Goal: Complete application form

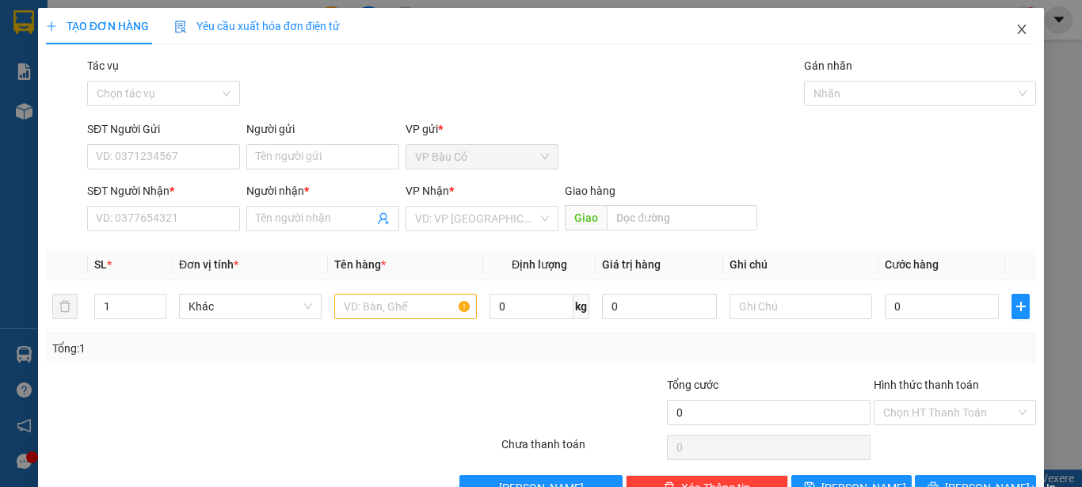
click at [1015, 25] on icon "close" at bounding box center [1021, 29] width 13 height 13
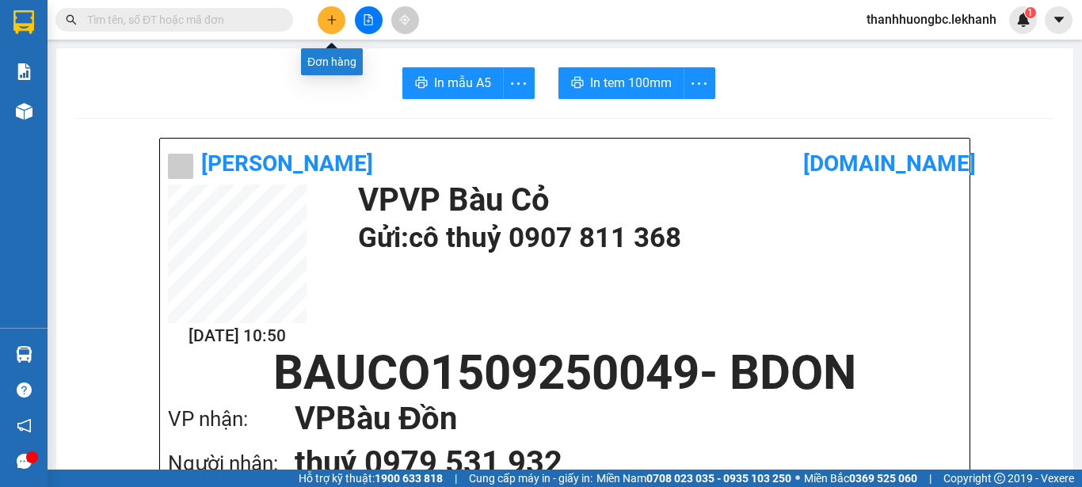
click at [336, 16] on icon "plus" at bounding box center [331, 19] width 11 height 11
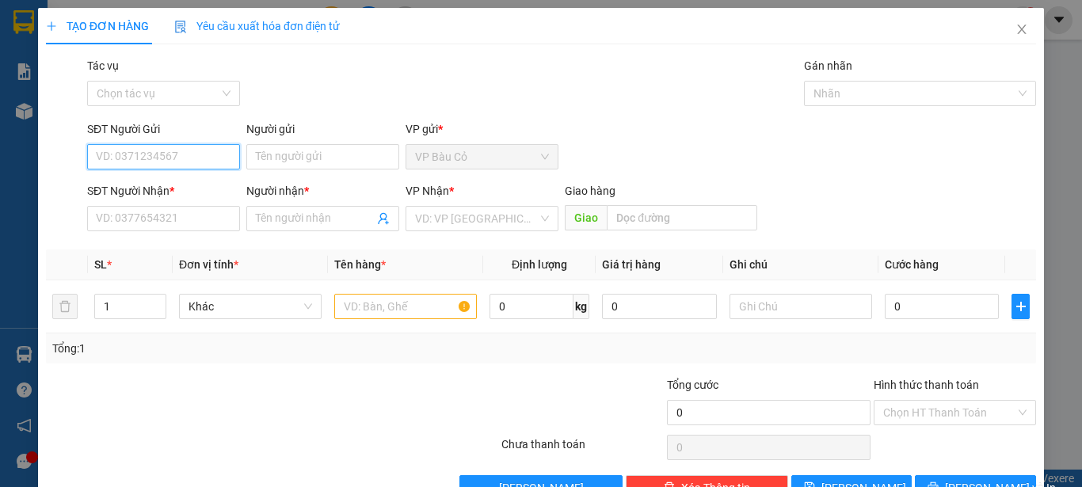
click at [205, 152] on input "SĐT Người Gửi" at bounding box center [163, 156] width 153 height 25
drag, startPoint x: 118, startPoint y: 153, endPoint x: 115, endPoint y: 162, distance: 10.0
click at [115, 162] on input "0385570052" at bounding box center [163, 156] width 153 height 25
type input "0382570052"
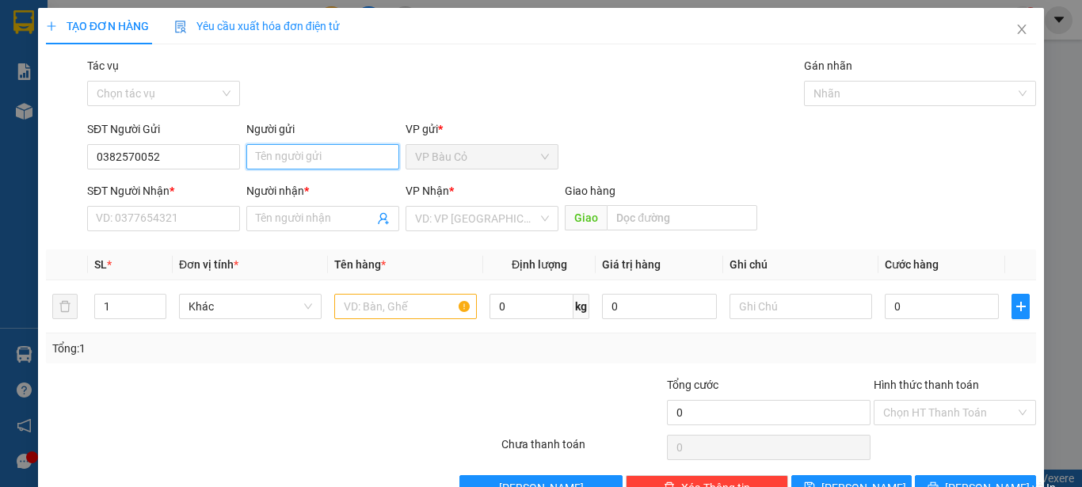
click at [280, 163] on input "Người gửi" at bounding box center [322, 156] width 153 height 25
type input "chị tâm"
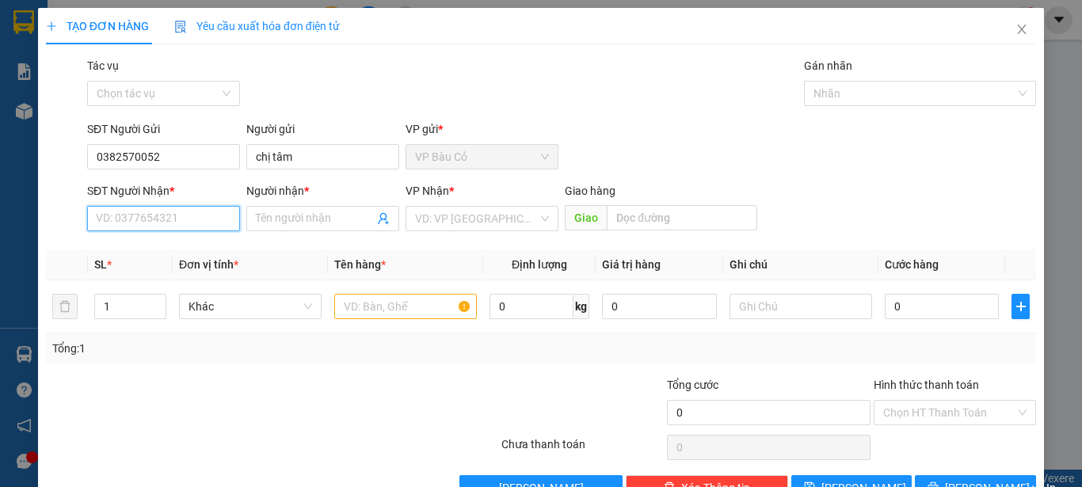
click at [116, 209] on input "SĐT Người Nhận *" at bounding box center [163, 218] width 153 height 25
type input "0906930074"
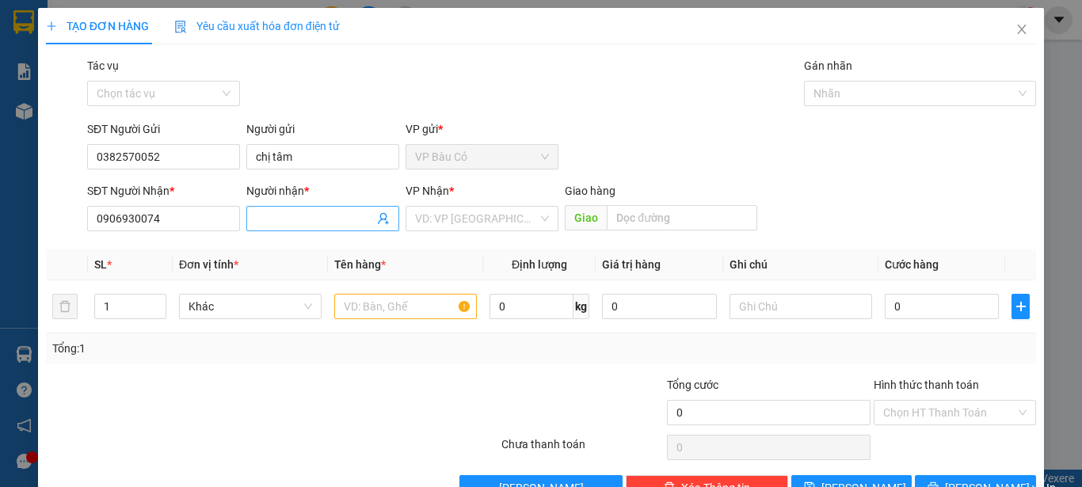
click at [336, 215] on input "Người nhận *" at bounding box center [315, 218] width 118 height 17
type input "tình"
click at [489, 208] on input "search" at bounding box center [476, 219] width 123 height 24
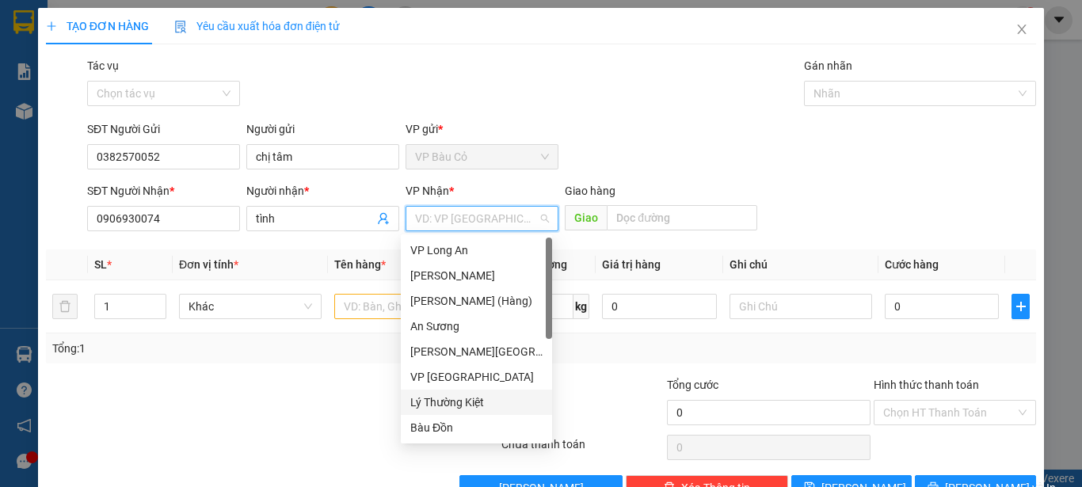
click at [474, 405] on div "Lý Thường Kiệt" at bounding box center [476, 402] width 132 height 17
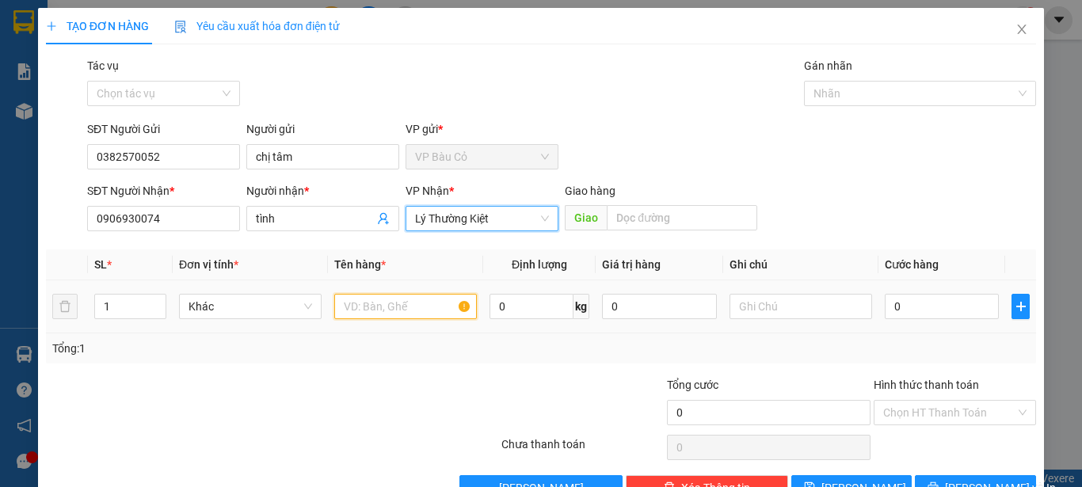
click at [354, 305] on input "text" at bounding box center [405, 306] width 143 height 25
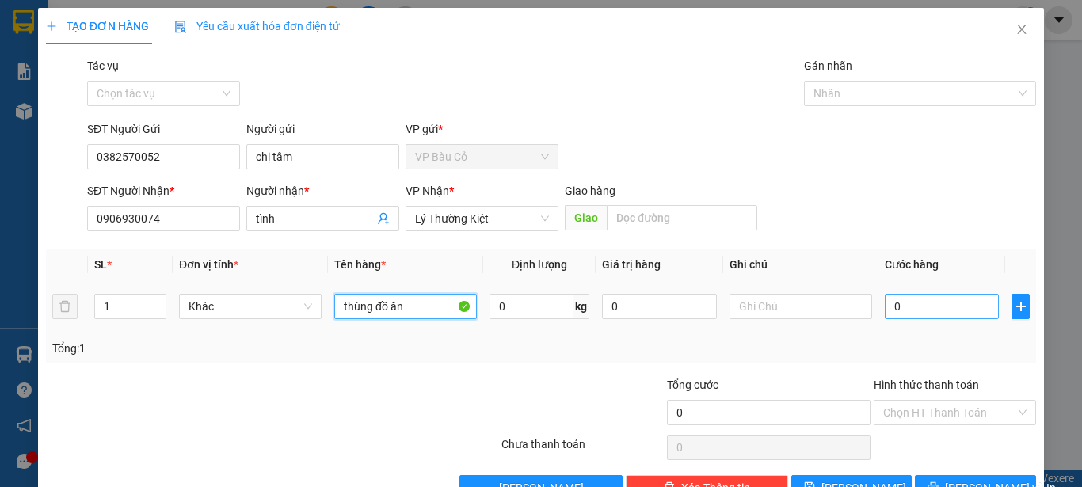
type input "thùng đồ ăn"
click at [900, 297] on input "0" at bounding box center [942, 306] width 114 height 25
type input "5"
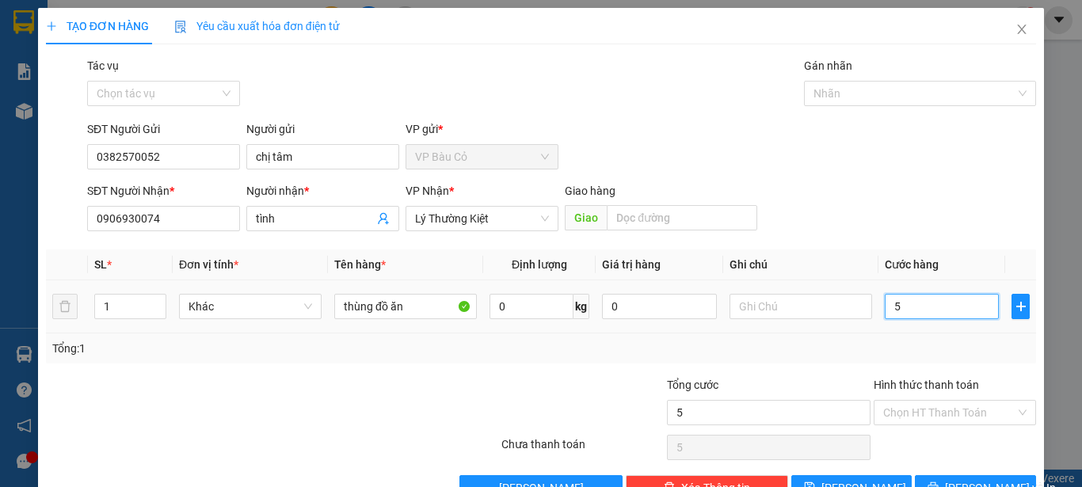
type input "50"
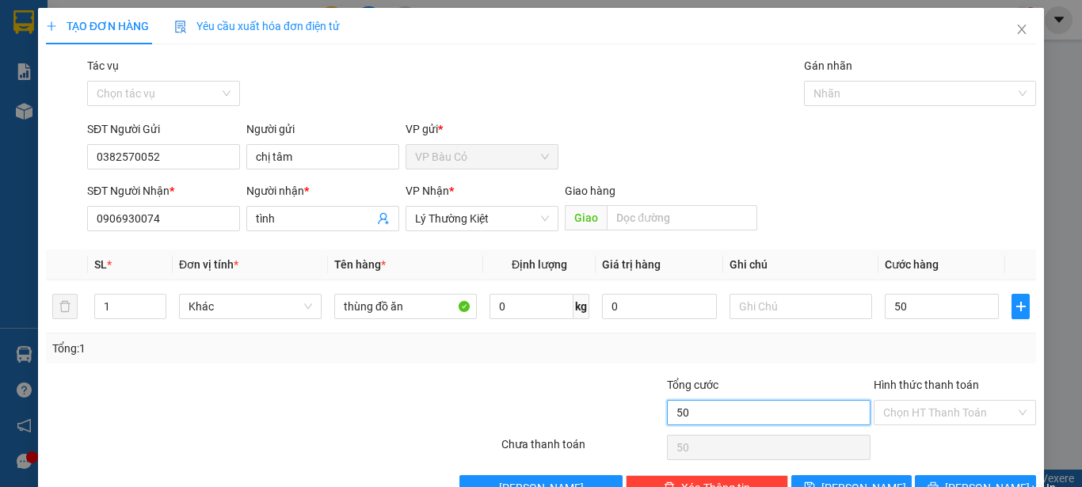
type input "50.000"
click at [824, 409] on input "50.000" at bounding box center [769, 412] width 204 height 25
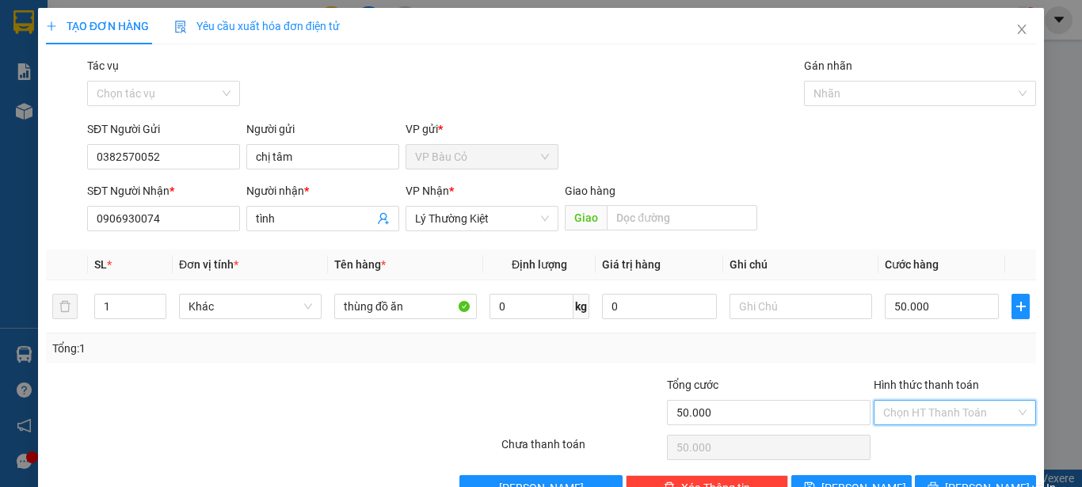
click at [935, 409] on input "Hình thức thanh toán" at bounding box center [949, 413] width 132 height 24
click at [916, 453] on div "Tại văn phòng" at bounding box center [944, 444] width 161 height 25
type input "0"
click at [493, 216] on span "Lý Thường Kiệt" at bounding box center [482, 219] width 134 height 24
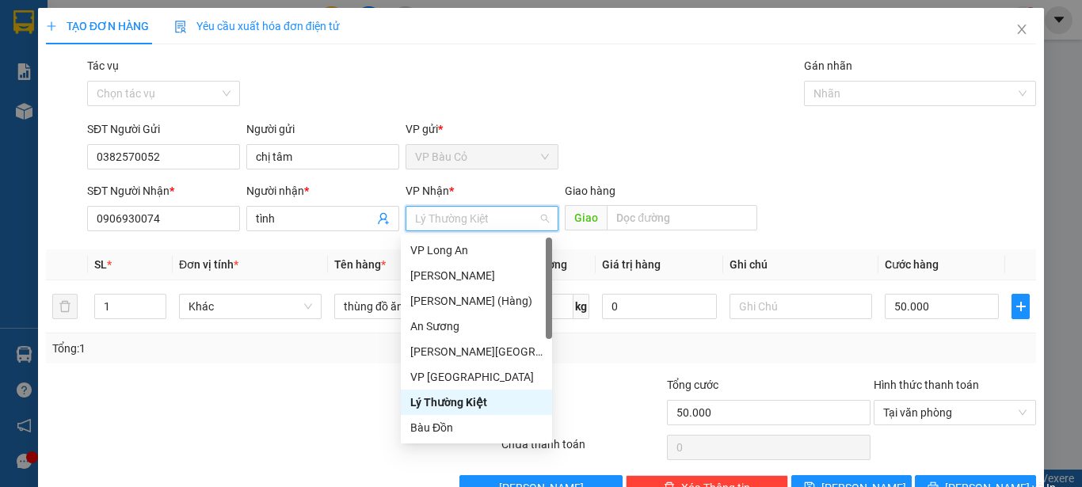
click at [493, 216] on span "Lý Thường Kiệt" at bounding box center [482, 219] width 134 height 24
click at [464, 374] on div "VP [GEOGRAPHIC_DATA]" at bounding box center [476, 376] width 132 height 17
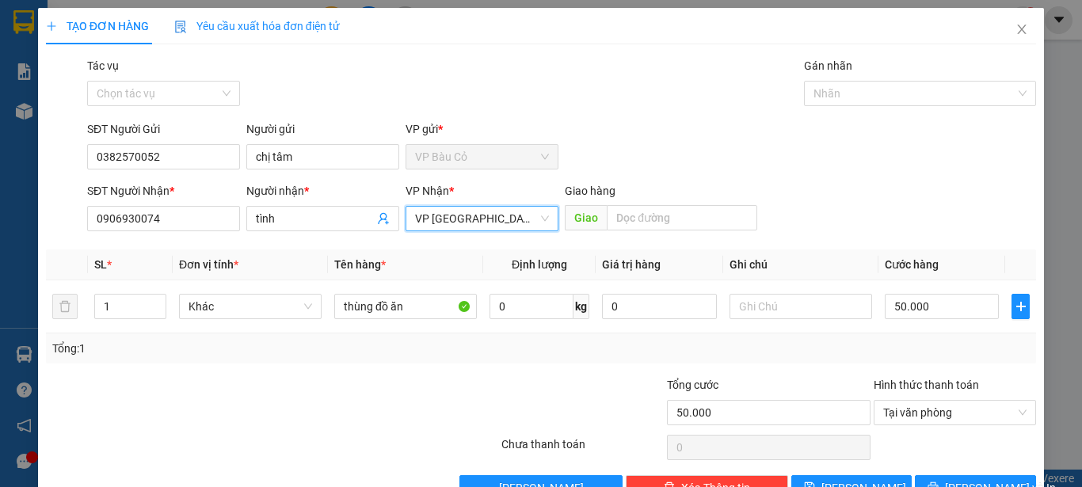
scroll to position [44, 0]
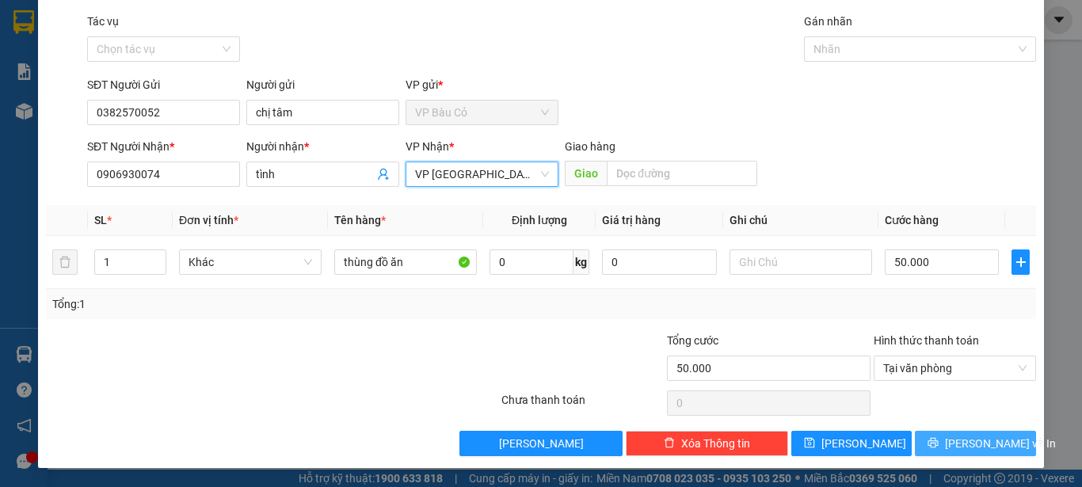
click at [970, 448] on span "[PERSON_NAME] và In" at bounding box center [1000, 443] width 111 height 17
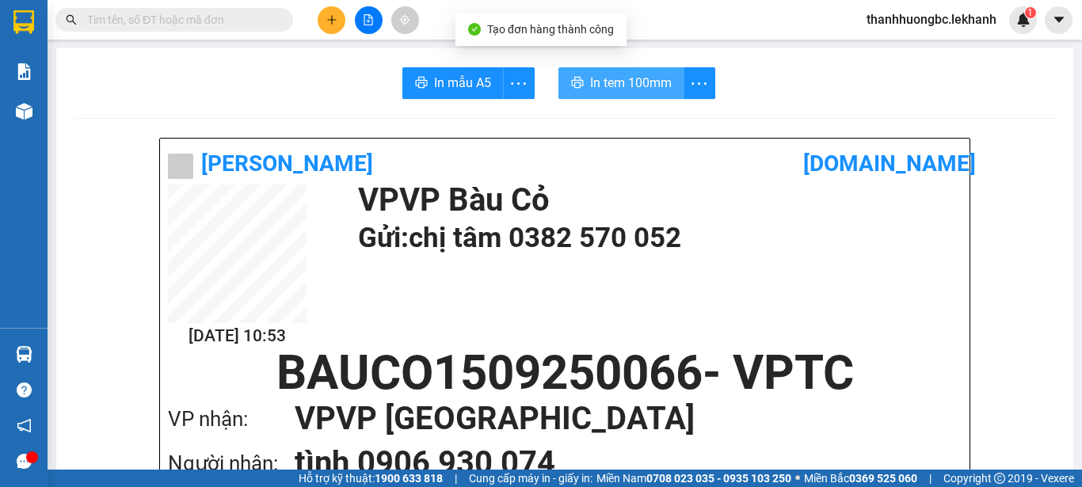
click at [617, 86] on span "In tem 100mm" at bounding box center [631, 83] width 82 height 20
